Goal: Task Accomplishment & Management: Manage account settings

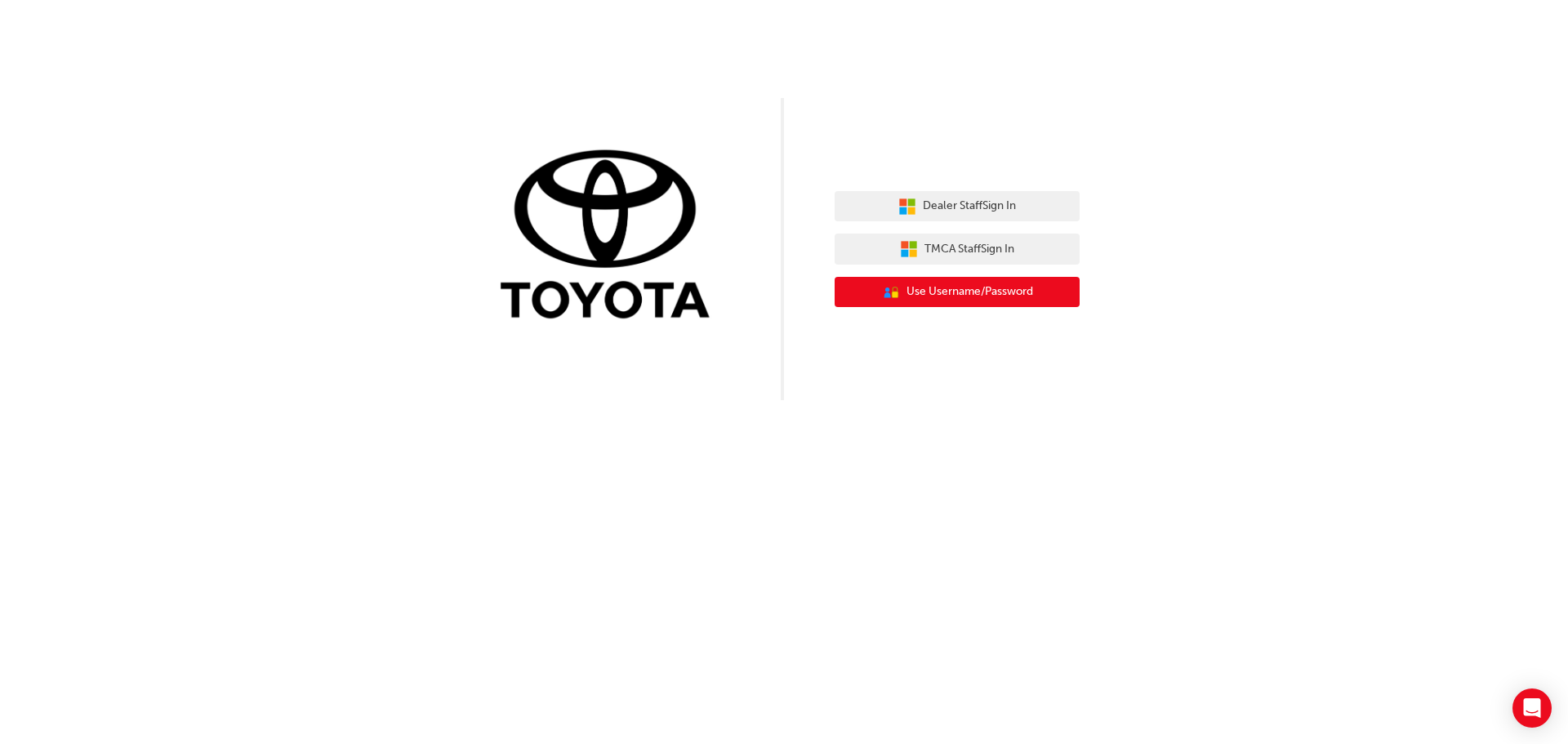
click at [961, 286] on span "Use Username/Password" at bounding box center [970, 292] width 127 height 18
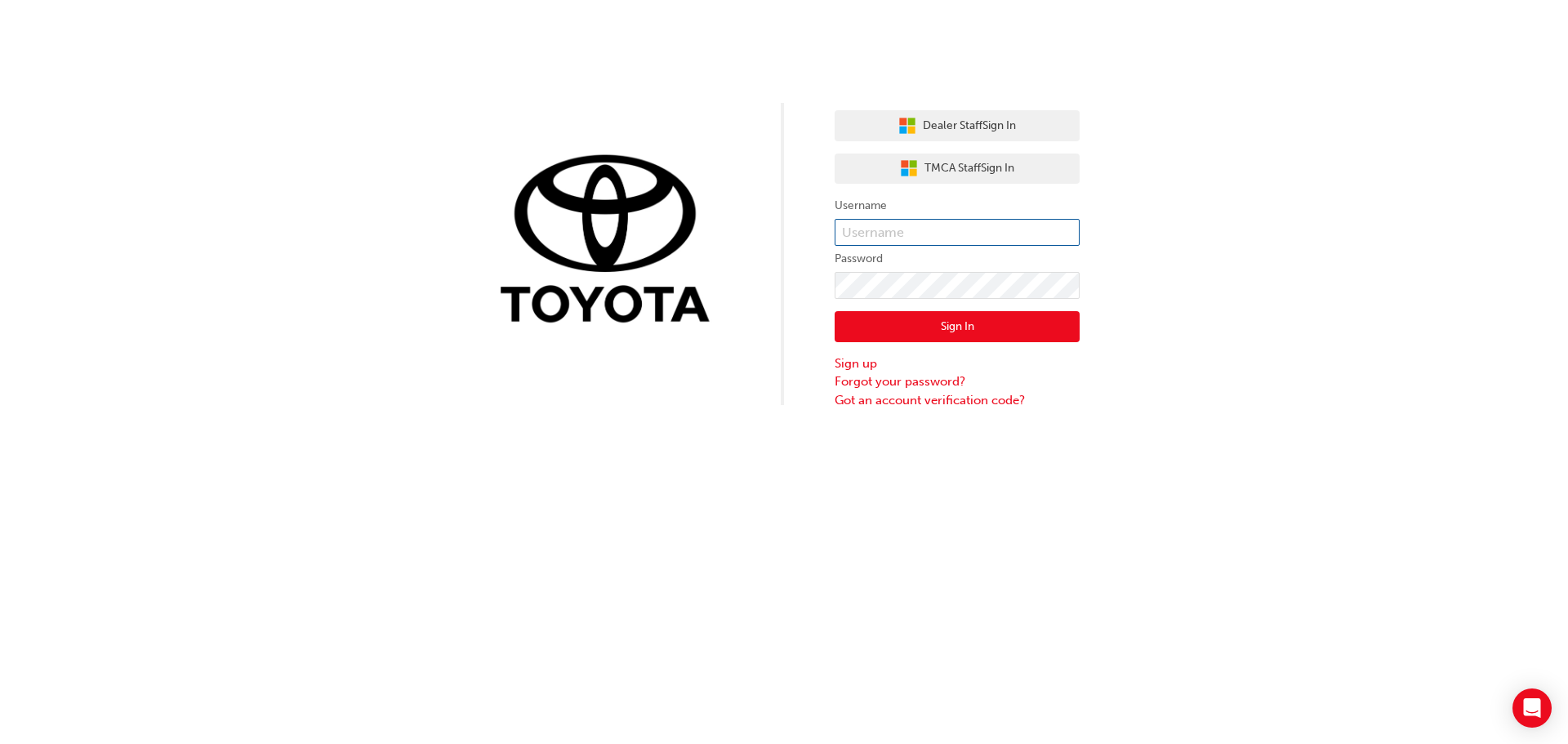
click at [1003, 227] on input "text" at bounding box center [957, 233] width 245 height 28
type input "516322"
click at [927, 326] on button "Sign In" at bounding box center [957, 327] width 245 height 31
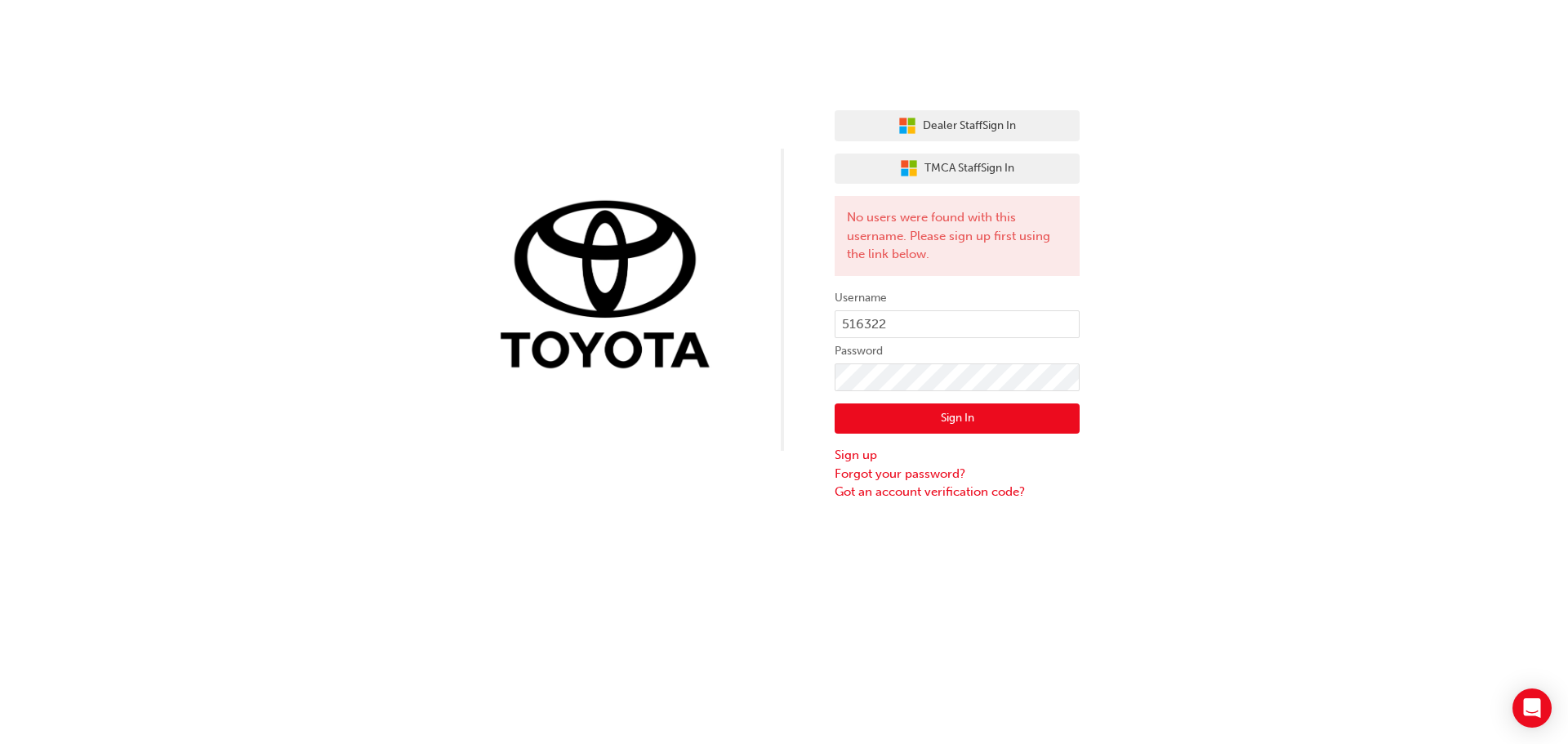
click at [1358, 185] on div "Dealer Staff Sign In TMCA Staff Sign In No users were found with this username.…" at bounding box center [784, 250] width 1568 height 502
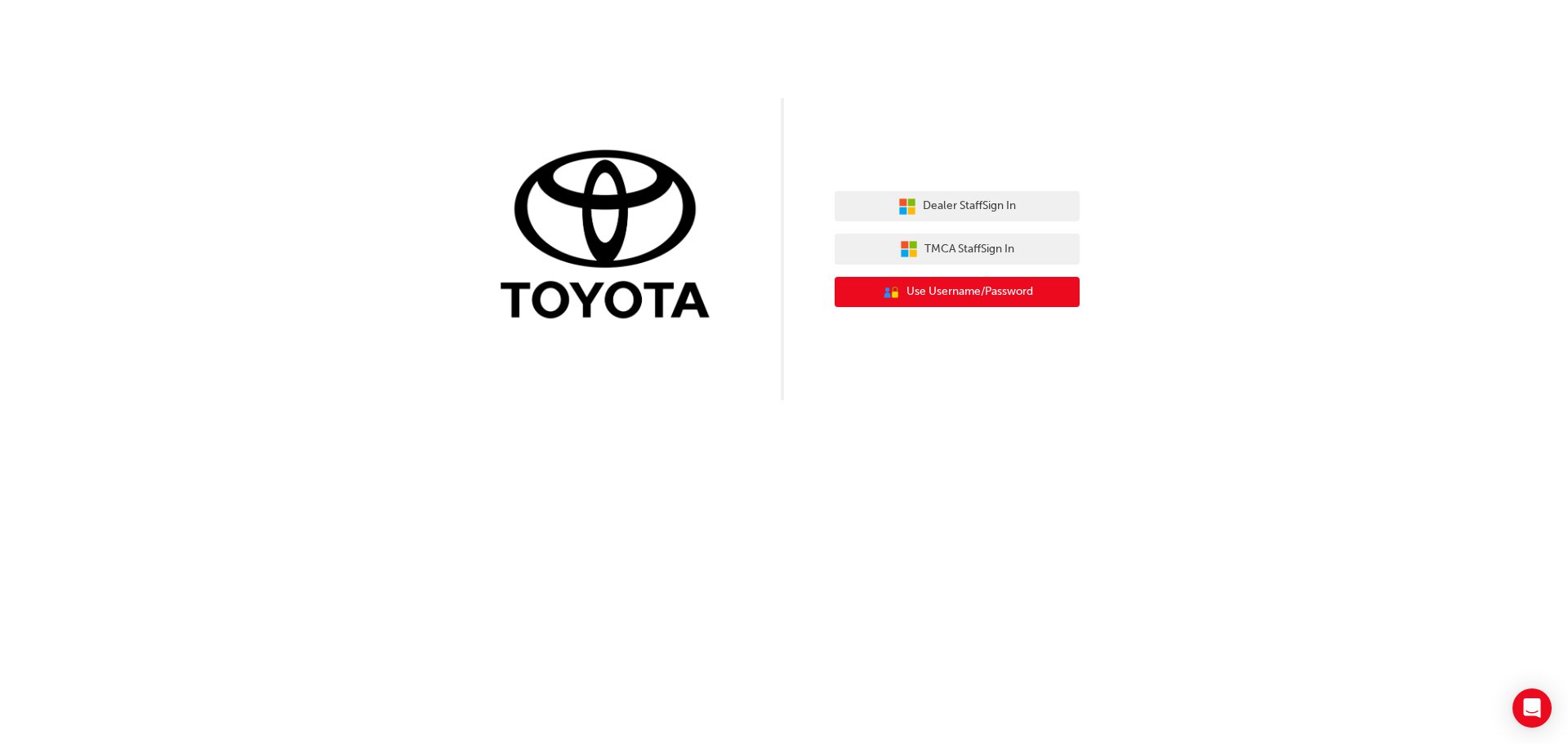
click at [921, 293] on span "Use Username/Password" at bounding box center [970, 292] width 127 height 18
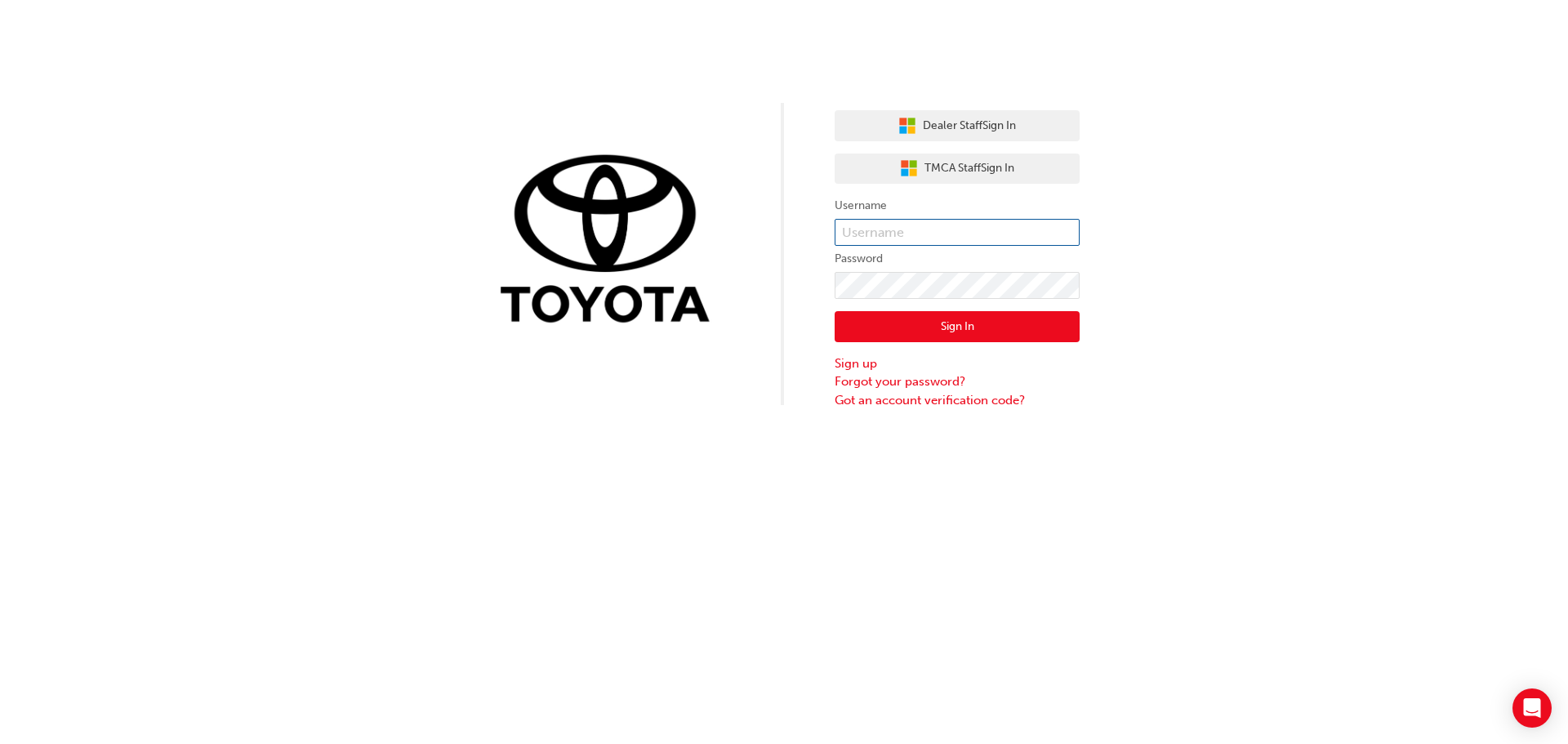
click at [941, 227] on input "text" at bounding box center [957, 233] width 245 height 28
click at [1253, 203] on div "Dealer Staff Sign In TMCA Staff Sign In Username Password Sign In Sign up Forgo…" at bounding box center [784, 204] width 1568 height 410
